Goal: Information Seeking & Learning: Learn about a topic

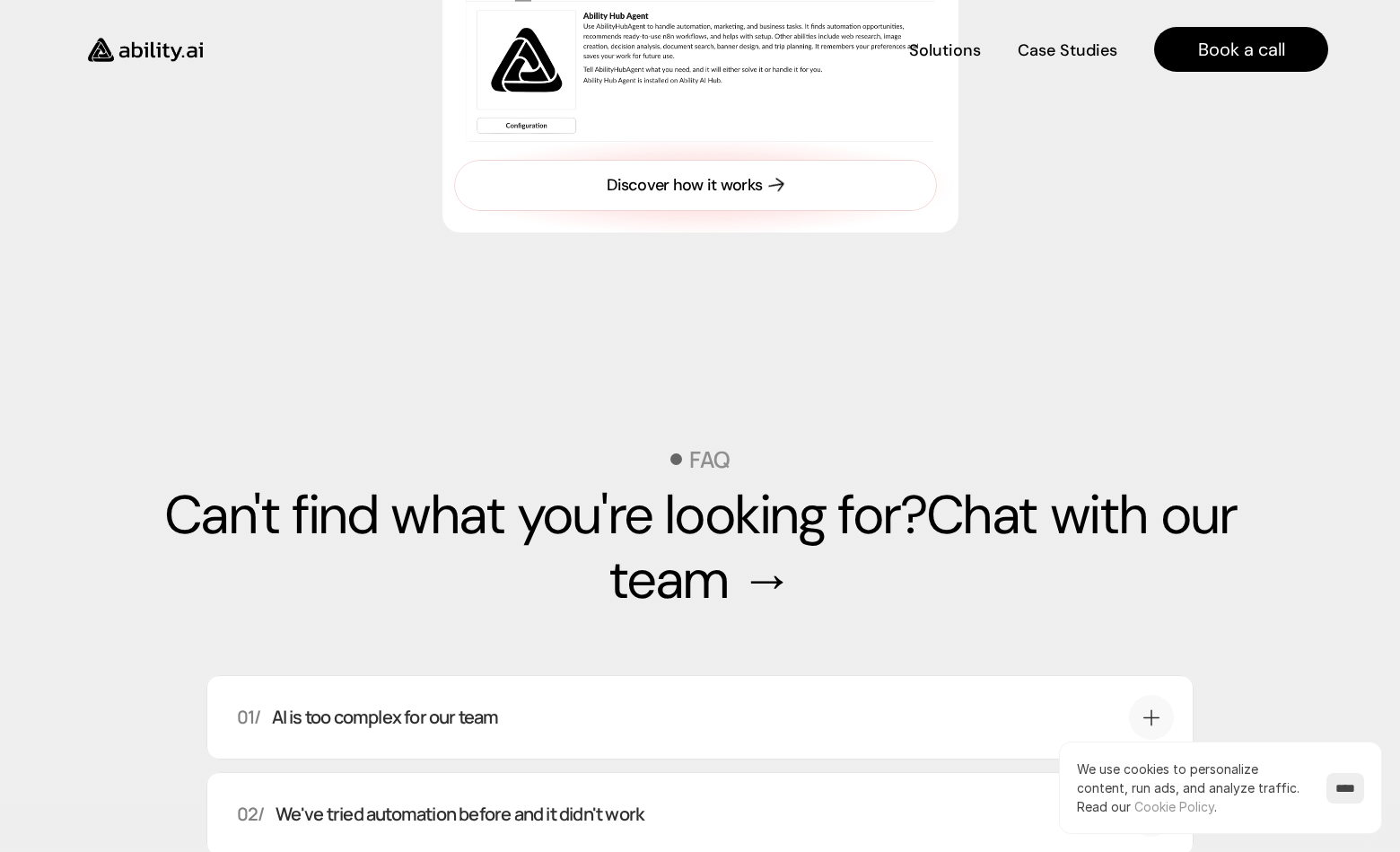
scroll to position [5876, 0]
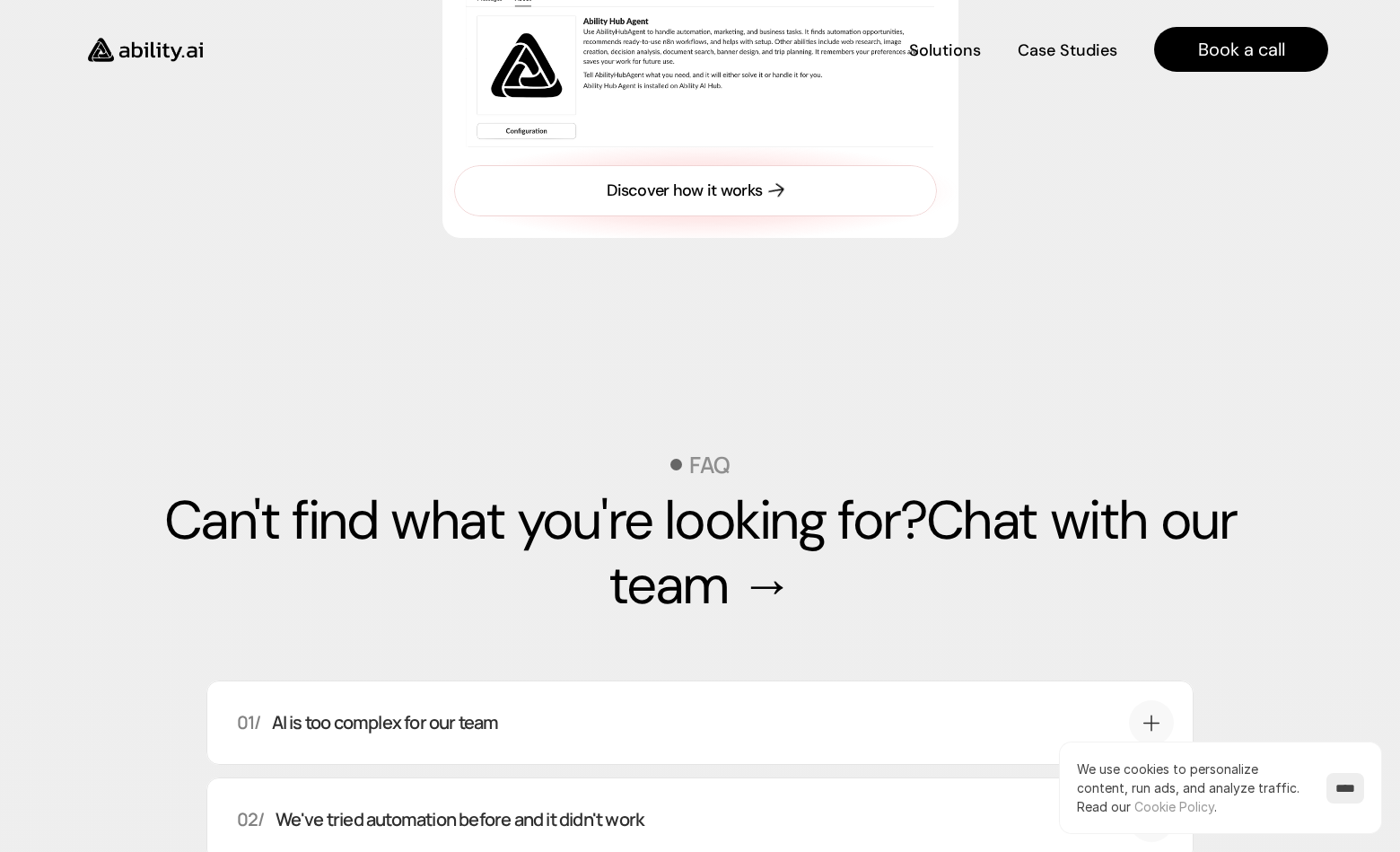
click at [678, 217] on link "Discover how it works" at bounding box center [696, 190] width 483 height 51
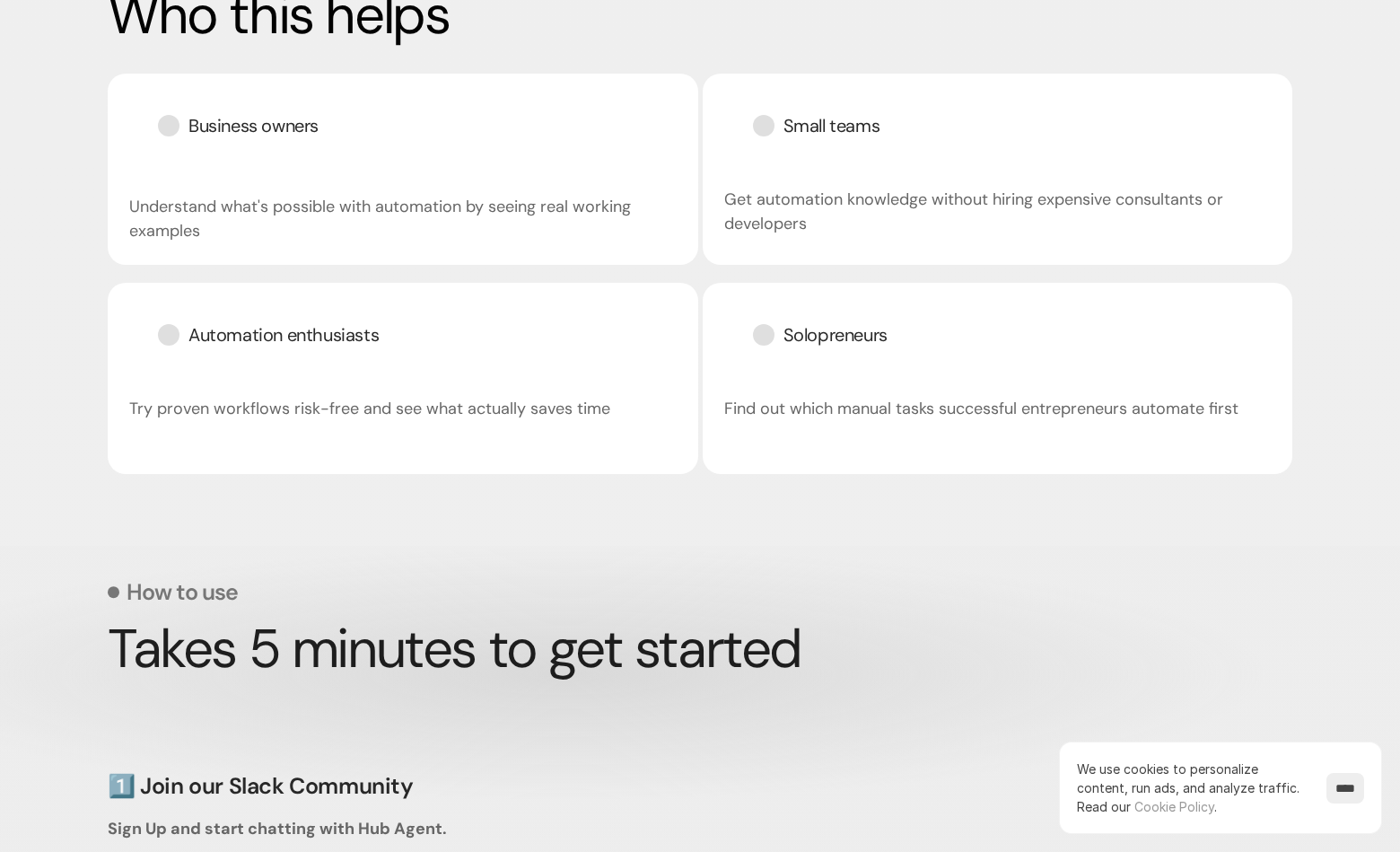
scroll to position [2820, 0]
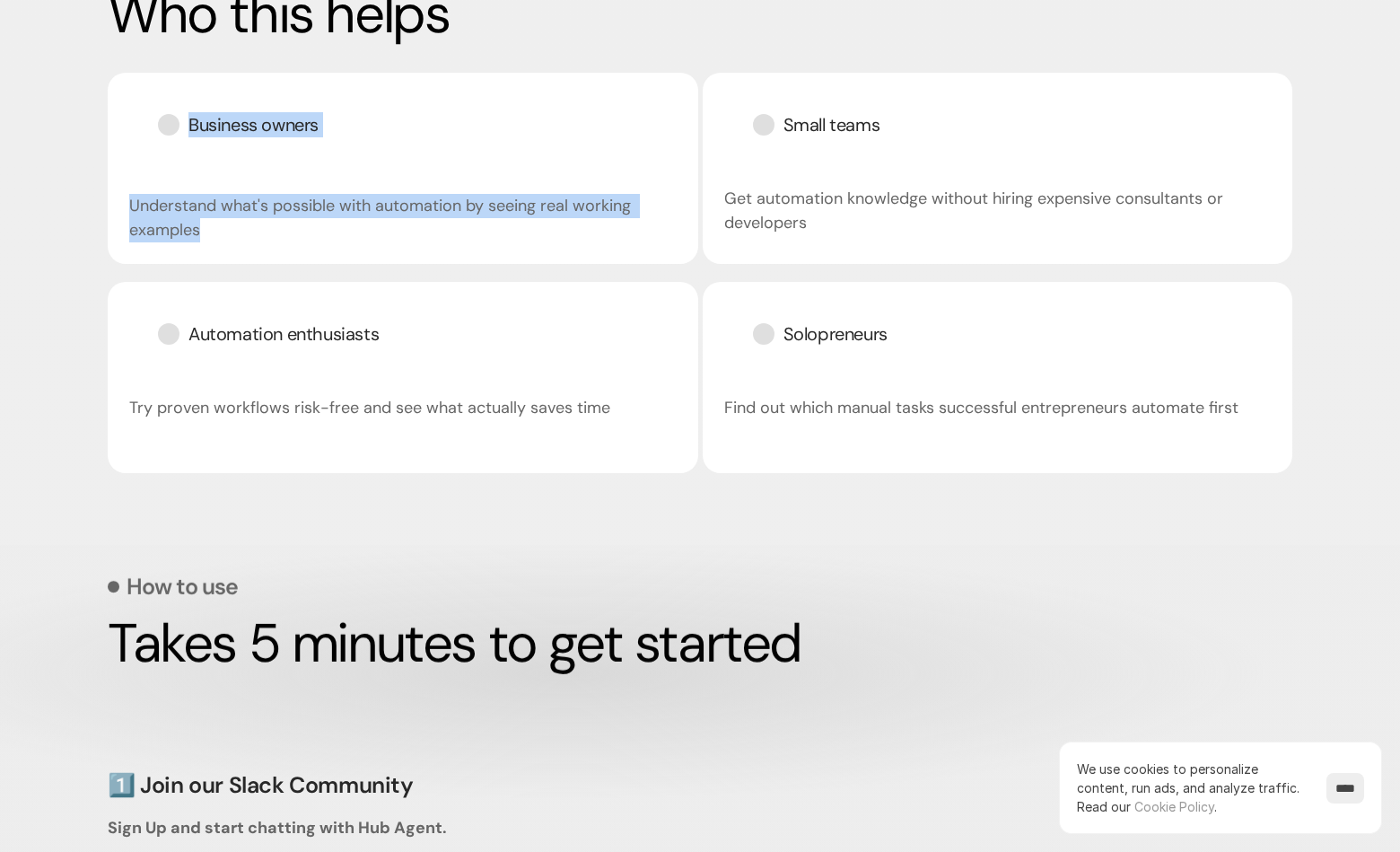
drag, startPoint x: 169, startPoint y: 195, endPoint x: 112, endPoint y: 104, distance: 107.4
click at [112, 104] on div "Business owners Understand what's possible with automation by seeing real worki…" at bounding box center [402, 169] width 590 height 191
click at [163, 115] on div at bounding box center [169, 125] width 21 height 21
drag, startPoint x: 163, startPoint y: 115, endPoint x: 316, endPoint y: 241, distance: 198.2
click at [316, 241] on div "Business owners Understand what's possible with automation by seeing real worki…" at bounding box center [402, 169] width 590 height 191
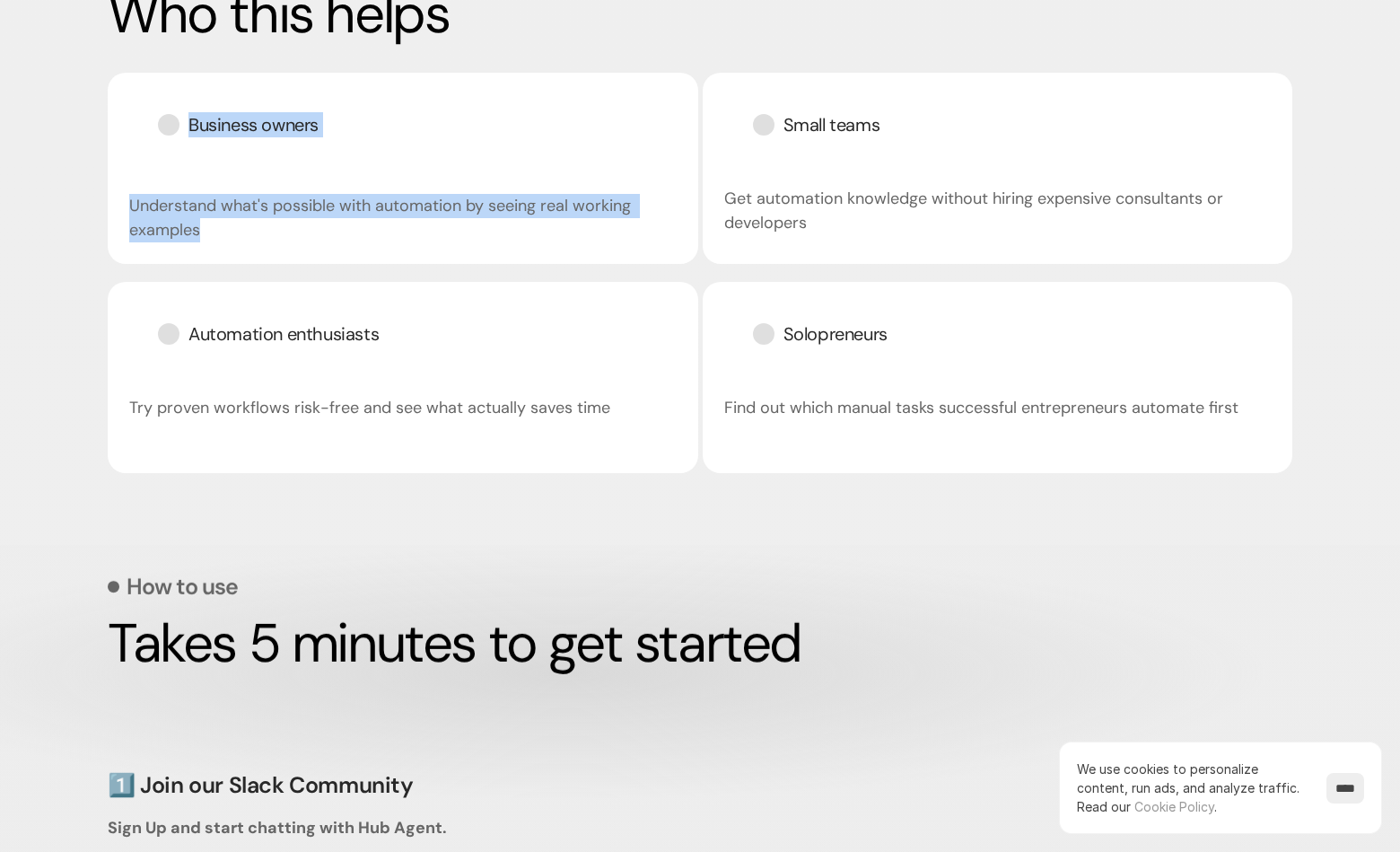
click at [316, 241] on h3 "Understand what's possible with automation by seeing real working examples" at bounding box center [402, 219] width 547 height 49
drag, startPoint x: 271, startPoint y: 230, endPoint x: 140, endPoint y: 138, distance: 160.1
click at [140, 138] on div "Business owners Understand what's possible with automation by seeing real worki…" at bounding box center [402, 169] width 590 height 191
click at [140, 138] on div "Business owners" at bounding box center [238, 125] width 219 height 61
drag, startPoint x: 127, startPoint y: 188, endPoint x: 121, endPoint y: 116, distance: 72.2
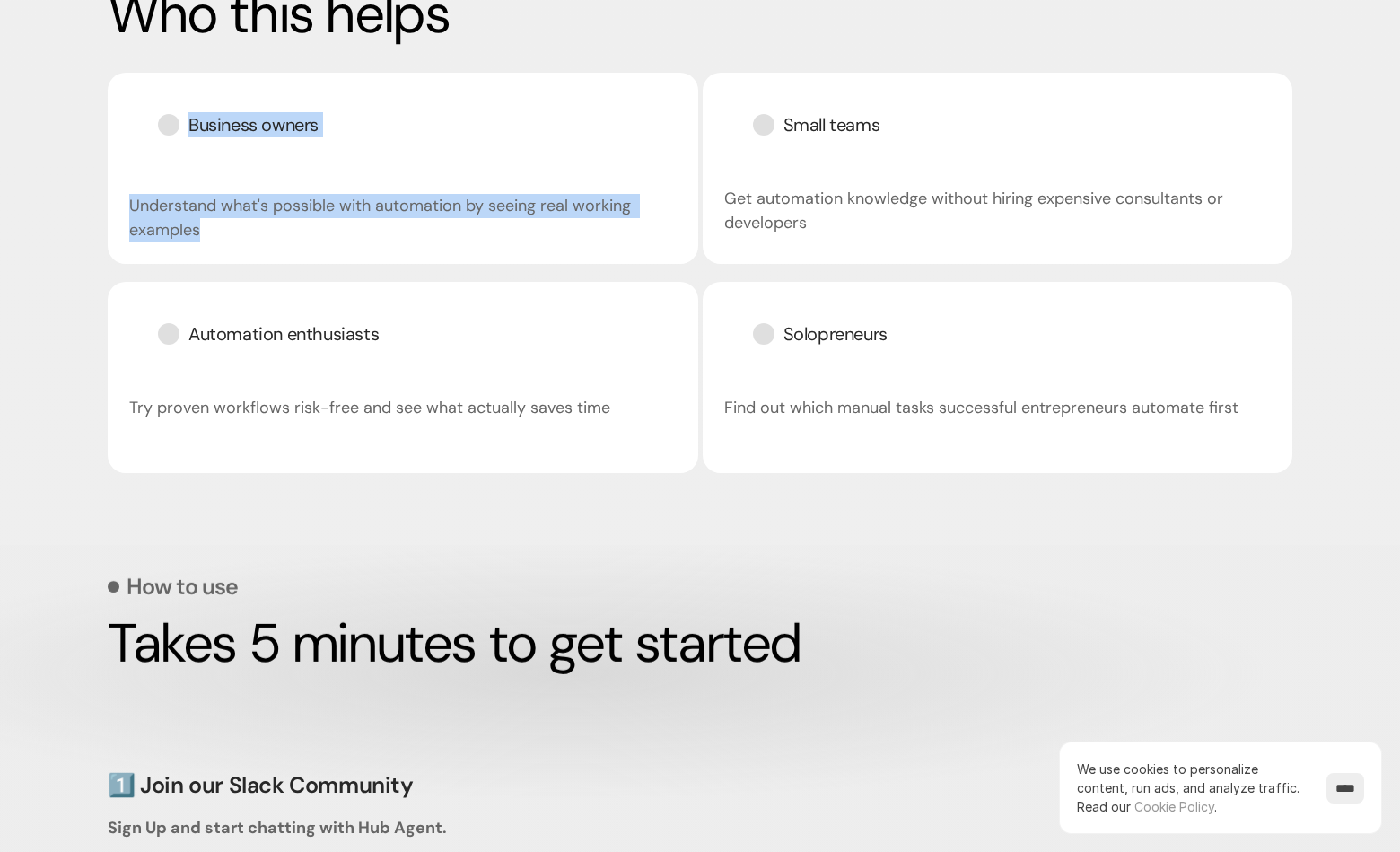
click at [121, 116] on div "Business owners Understand what's possible with automation by seeing real worki…" at bounding box center [402, 169] width 590 height 191
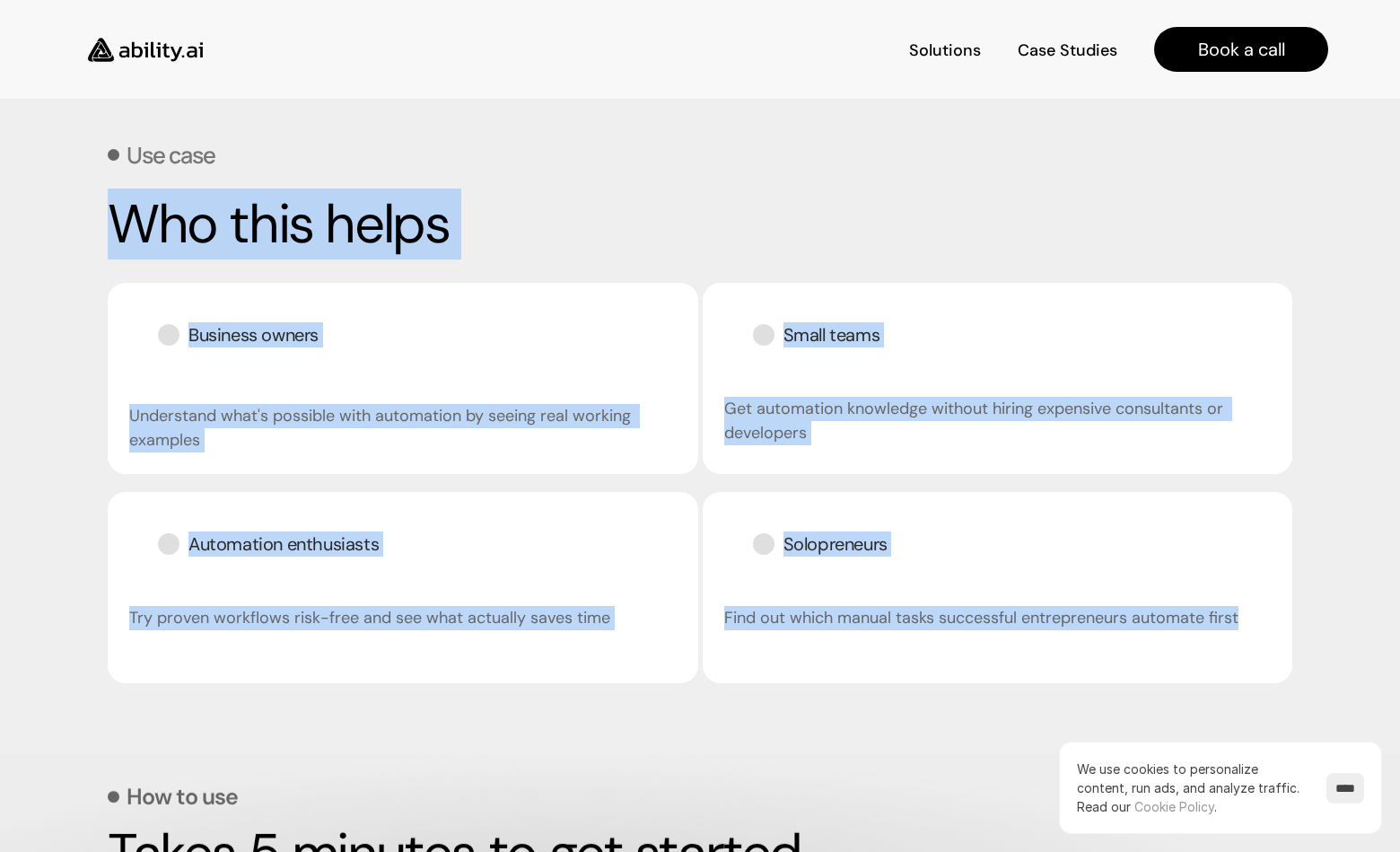
drag, startPoint x: 1095, startPoint y: 393, endPoint x: 118, endPoint y: 190, distance: 997.9
click at [118, 190] on div "Use case Who this helps Business owners Understand what's possible with automat…" at bounding box center [700, 426] width 1184 height 657
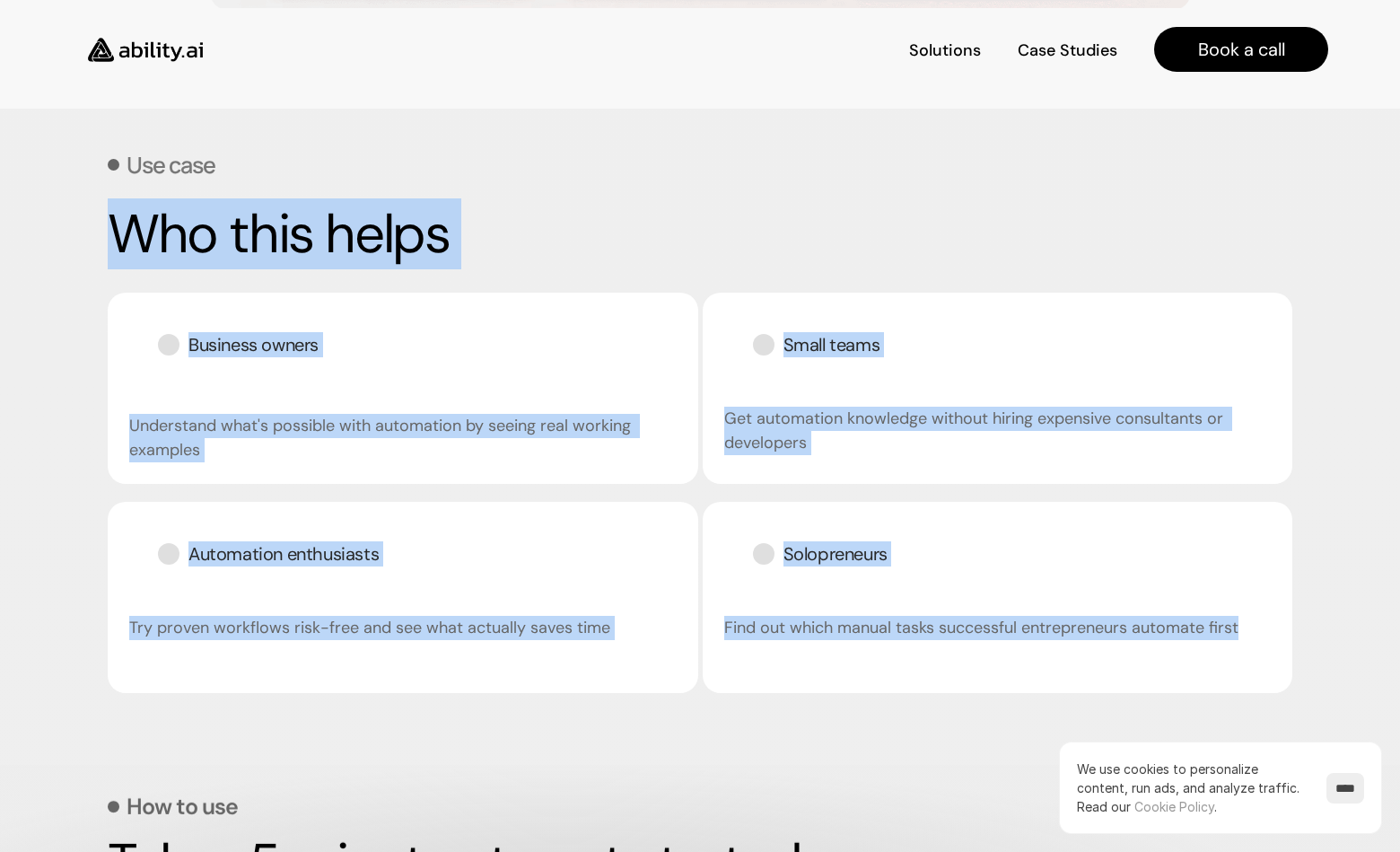
scroll to position [2598, 0]
